Goal: Task Accomplishment & Management: Complete application form

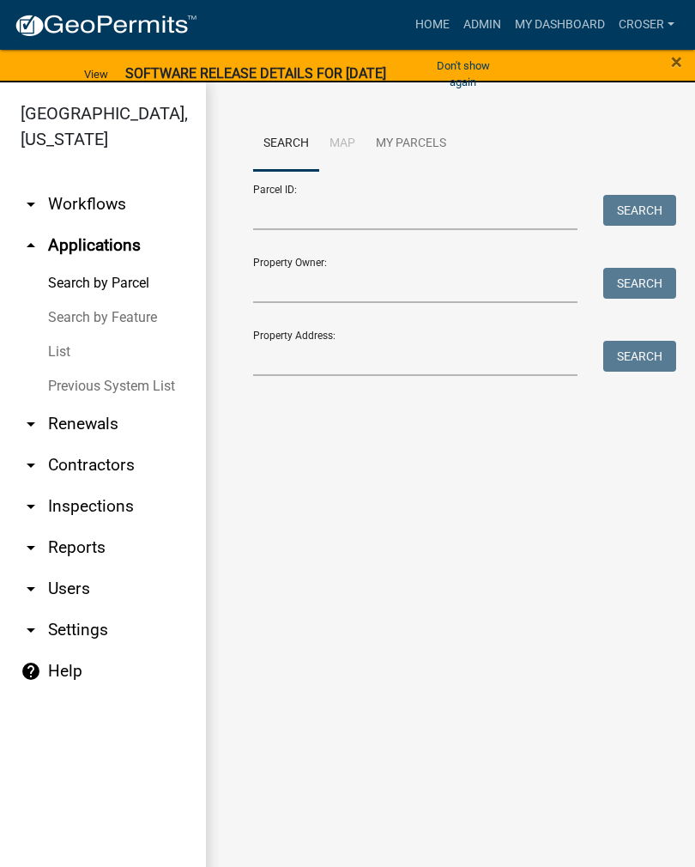
click at [58, 335] on link "List" at bounding box center [103, 352] width 206 height 34
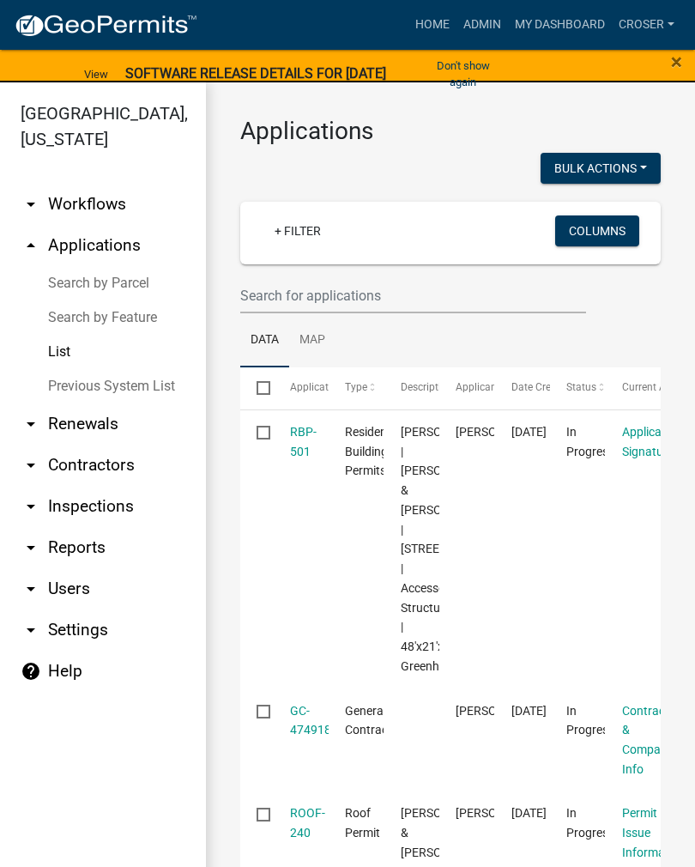
click at [301, 435] on link "RBP-501" at bounding box center [303, 441] width 27 height 33
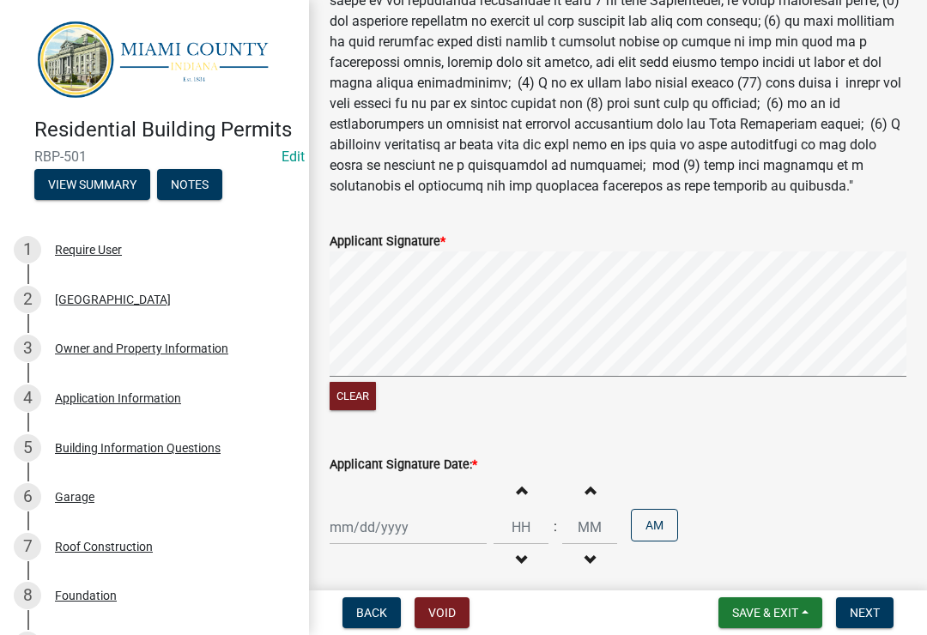
scroll to position [323, 0]
click at [413, 527] on div at bounding box center [408, 528] width 157 height 35
select select "9"
select select "2025"
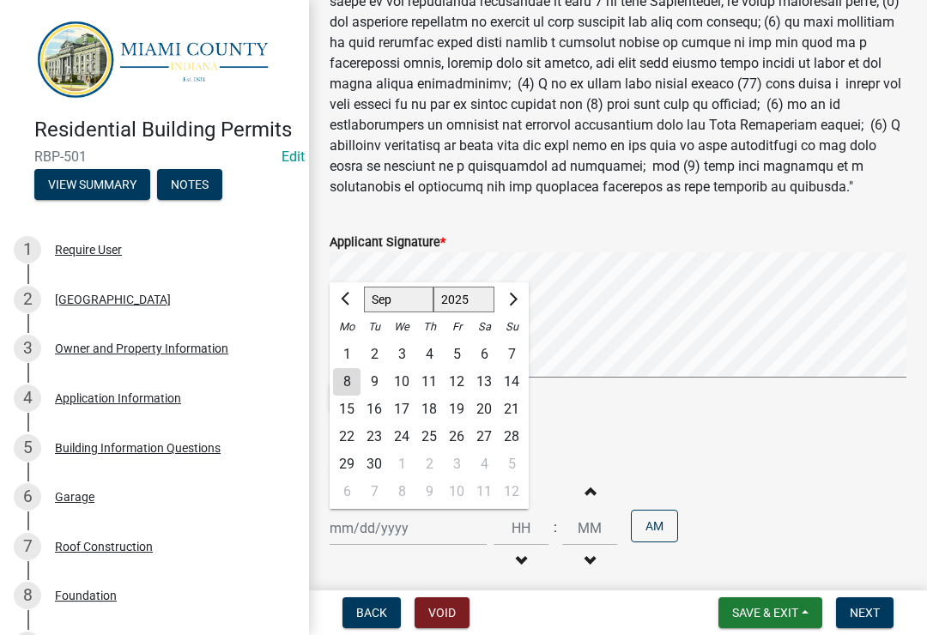
click at [355, 381] on div "8" at bounding box center [346, 381] width 27 height 27
type input "[DATE]"
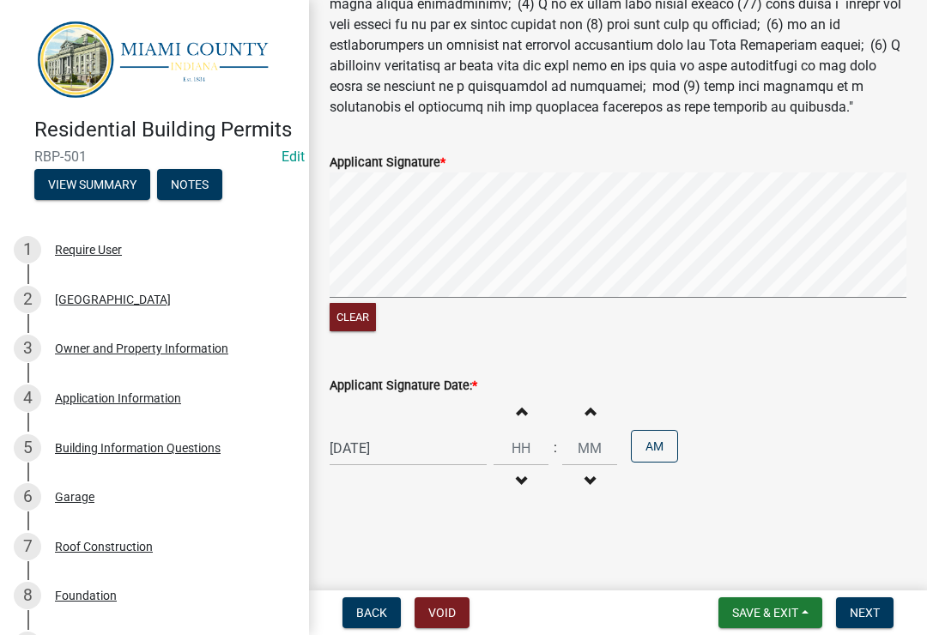
scroll to position [402, 0]
click at [695, 619] on span "Next" at bounding box center [865, 613] width 30 height 14
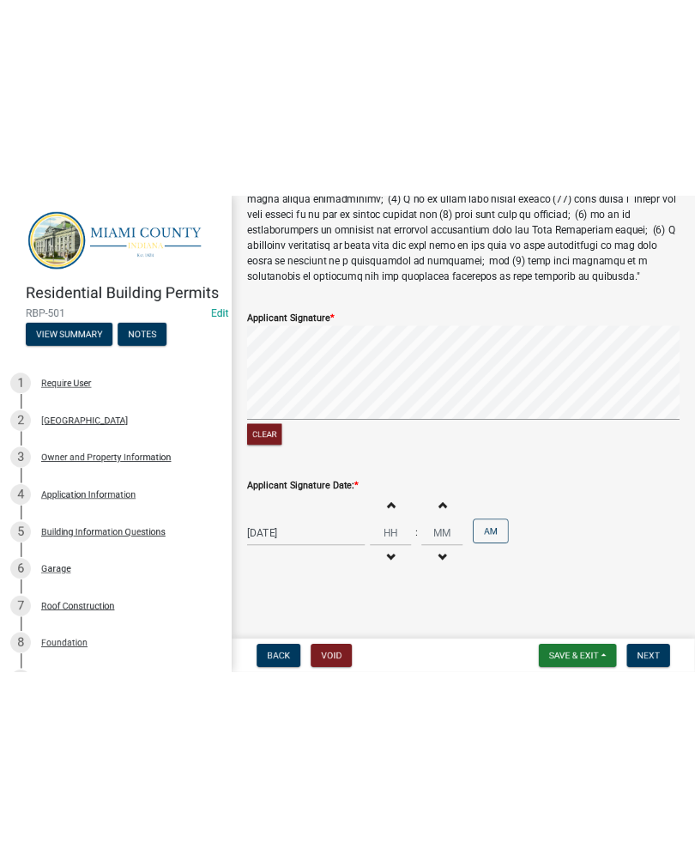
scroll to position [0, 0]
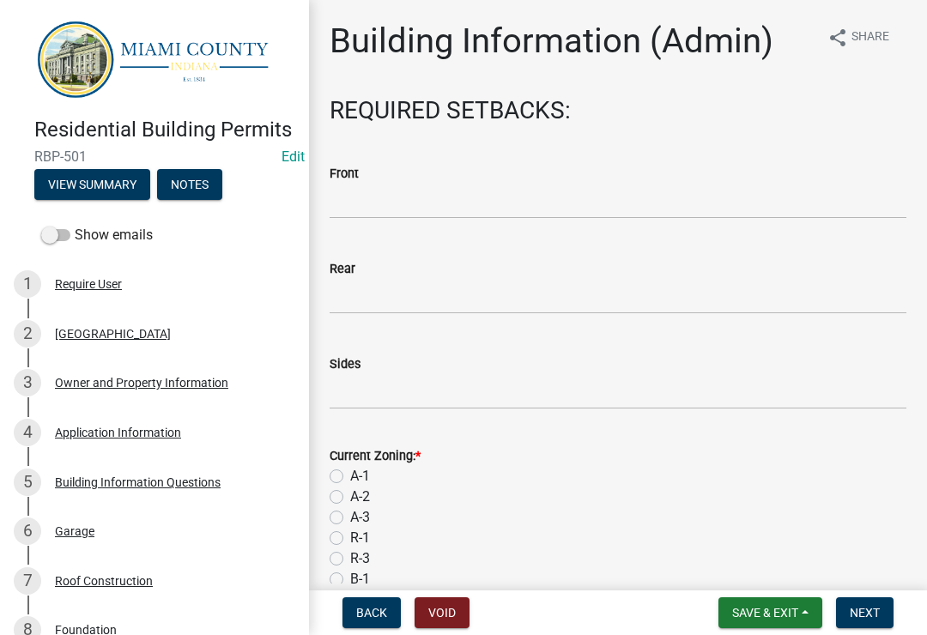
click at [695, 618] on span "Save & Exit" at bounding box center [765, 613] width 66 height 14
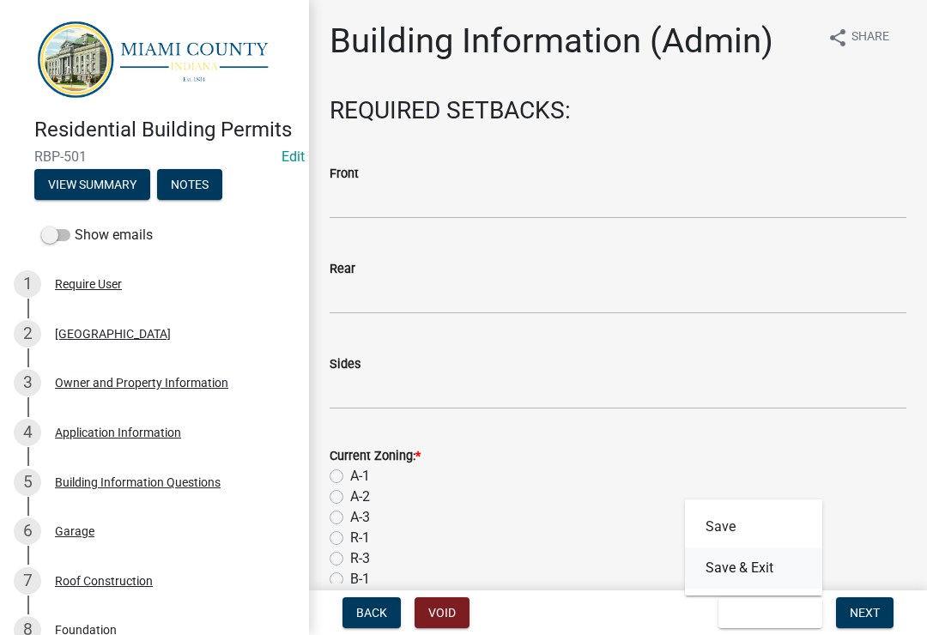
click at [695, 588] on button "Save & Exit" at bounding box center [753, 568] width 137 height 41
